Goal: Information Seeking & Learning: Learn about a topic

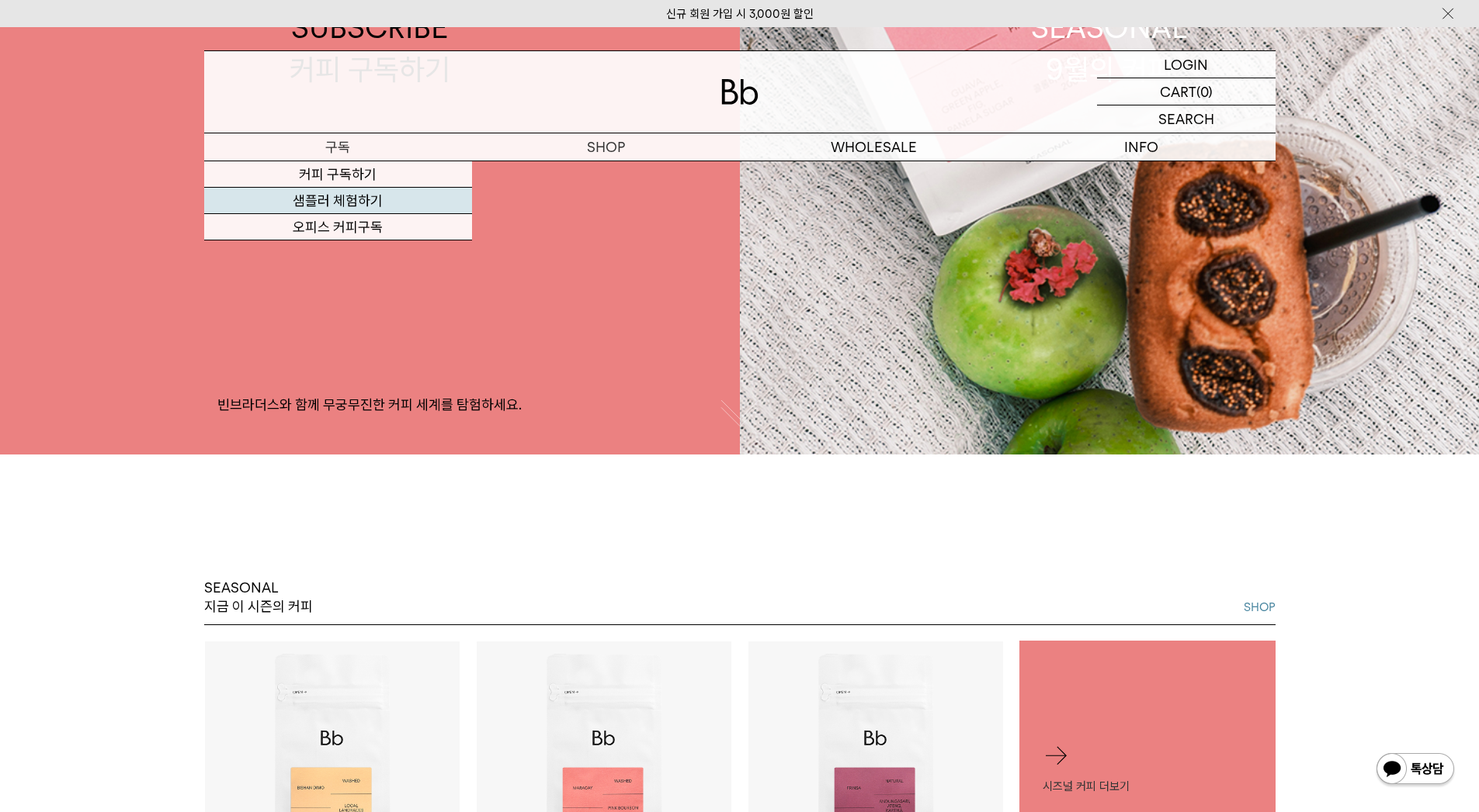
scroll to position [698, 0]
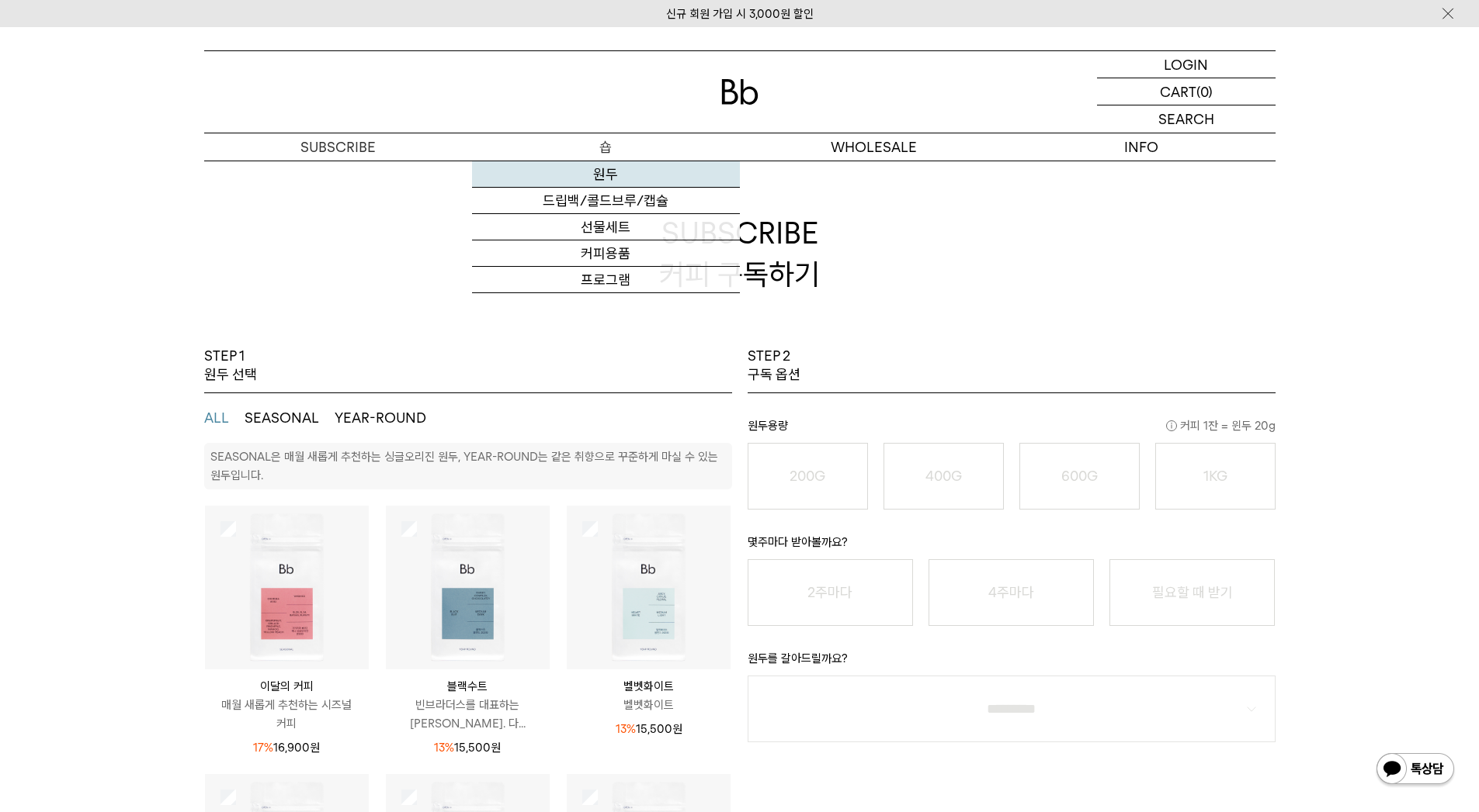
click at [607, 183] on link "원두" at bounding box center [606, 175] width 268 height 26
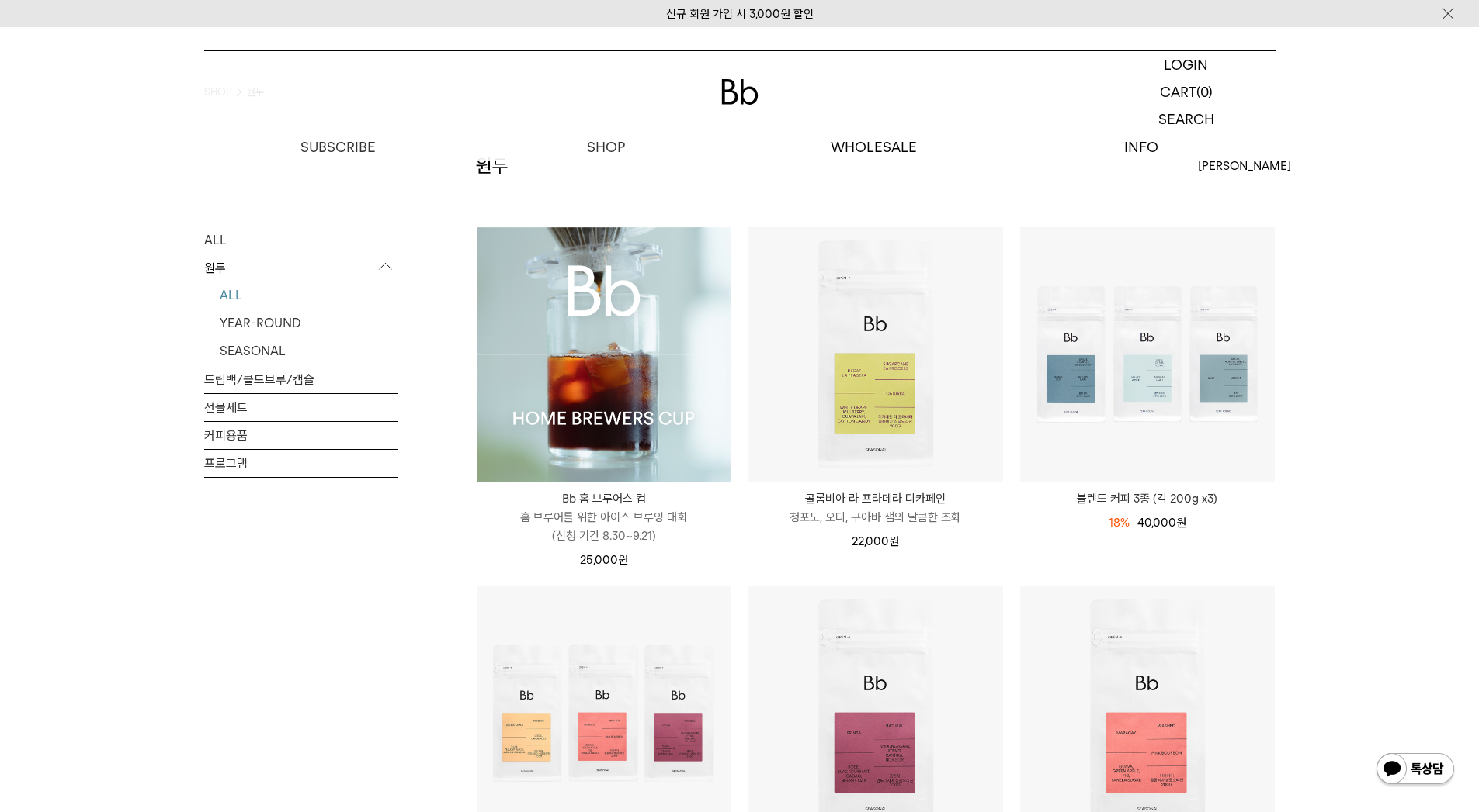
scroll to position [78, 0]
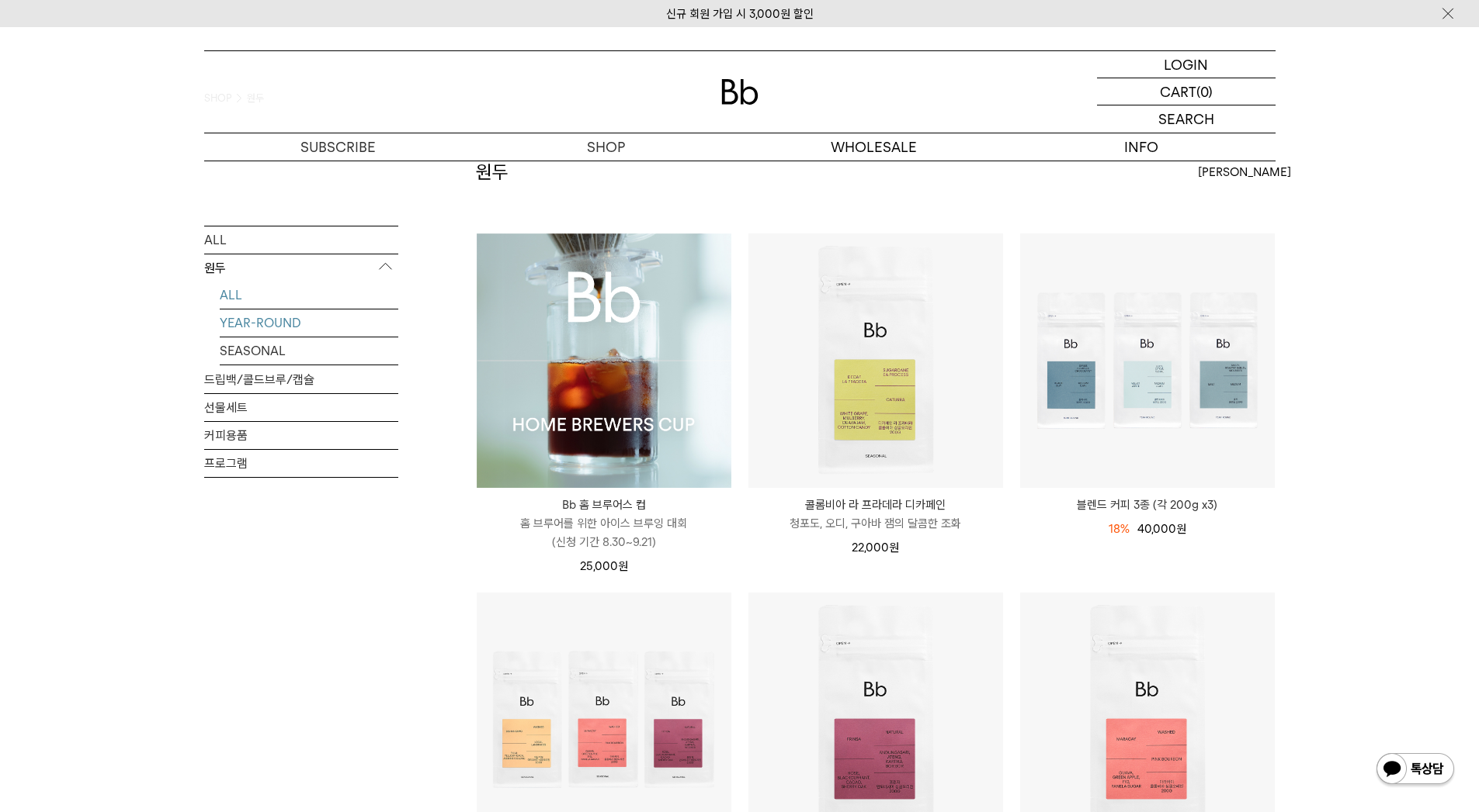
click at [277, 326] on link "YEAR-ROUND" at bounding box center [309, 322] width 179 height 27
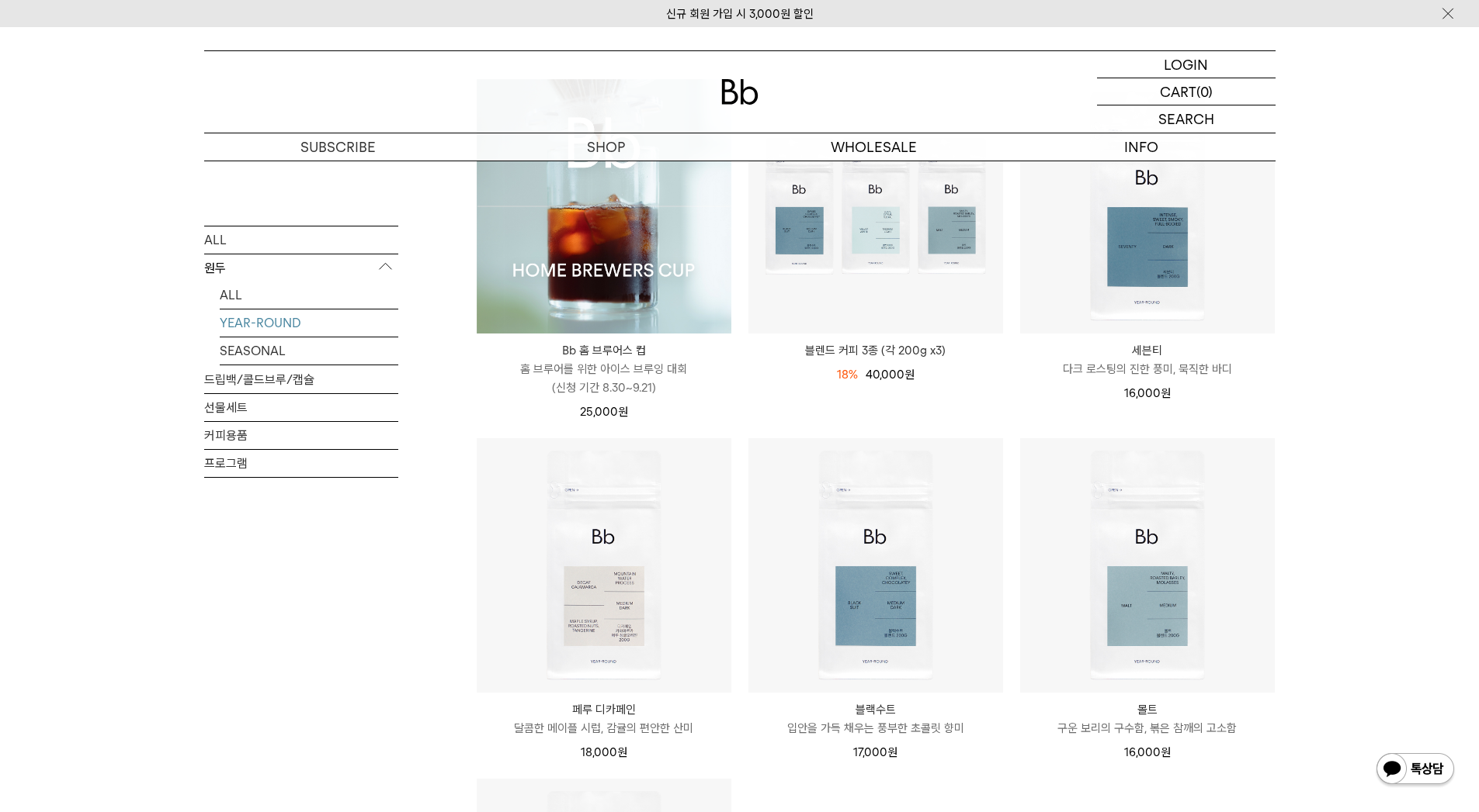
scroll to position [233, 0]
click at [241, 346] on link "SEASONAL" at bounding box center [309, 350] width 179 height 27
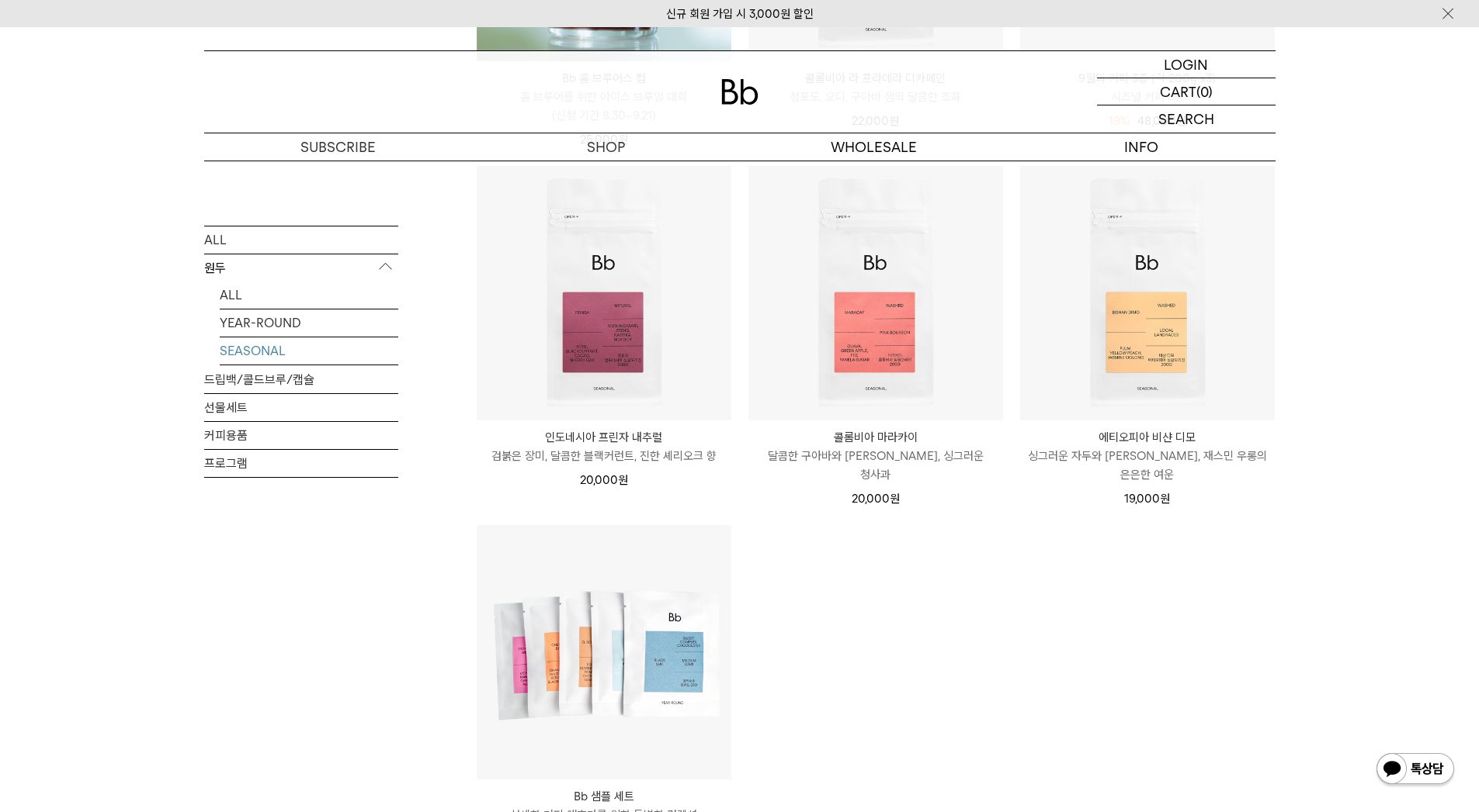
scroll to position [543, 0]
